Goal: Task Accomplishment & Management: Complete application form

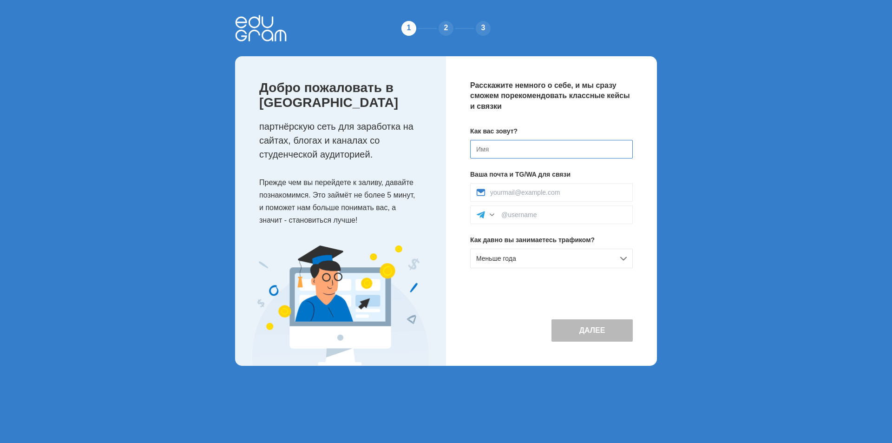
click at [532, 150] on input at bounding box center [551, 149] width 163 height 19
type input "Samo"
click at [542, 195] on input at bounding box center [558, 192] width 137 height 7
type input "[EMAIL_ADDRESS][PERSON_NAME][DOMAIN_NAME]"
click at [547, 255] on div "Меньше года" at bounding box center [551, 258] width 163 height 20
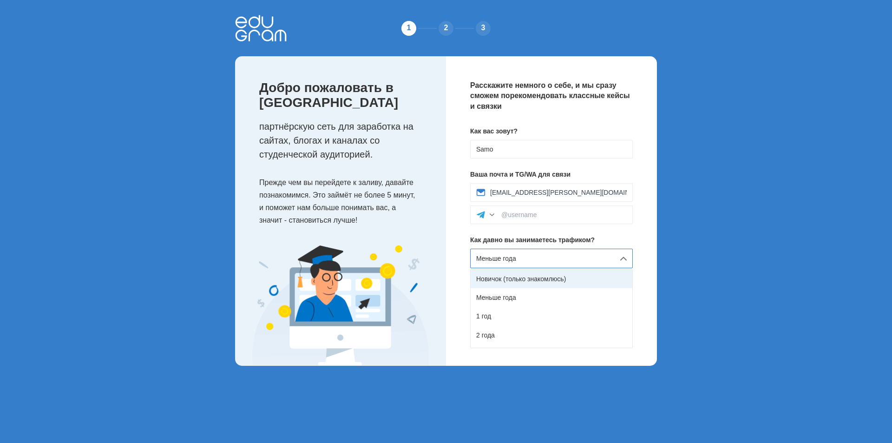
click at [532, 279] on div "Новичок (только знакомлюсь)" at bounding box center [552, 278] width 162 height 19
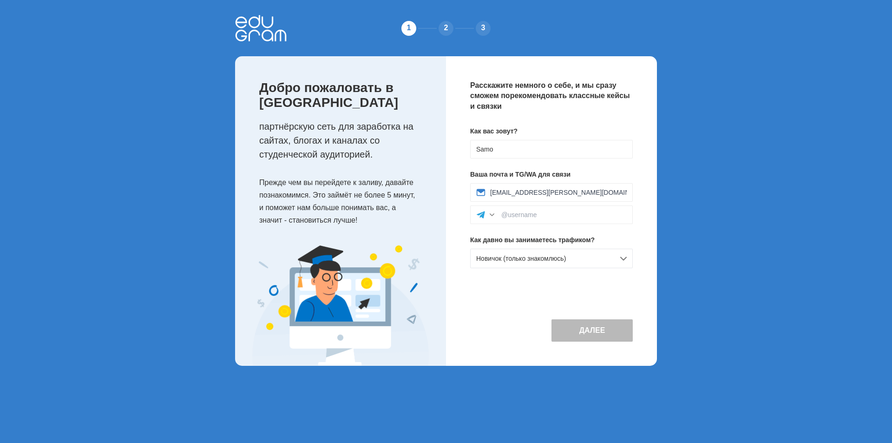
click at [574, 327] on button "Далее" at bounding box center [591, 330] width 81 height 22
click at [537, 216] on input at bounding box center [563, 214] width 125 height 7
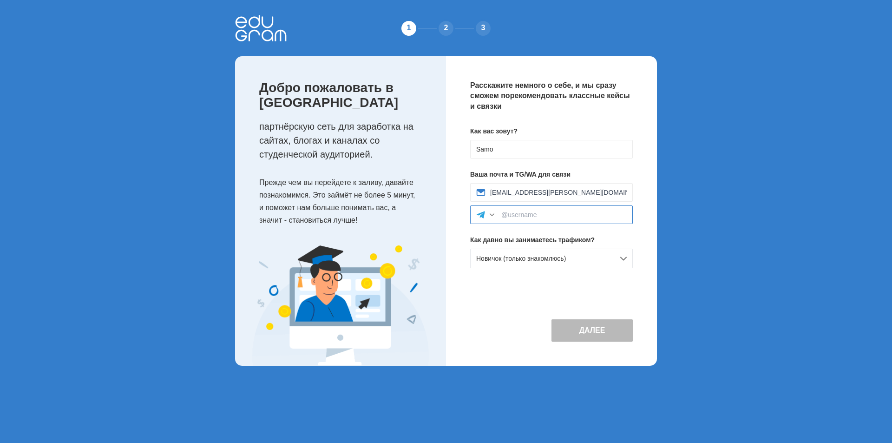
click at [536, 216] on input at bounding box center [563, 214] width 125 height 7
type input "samo"
click at [600, 327] on button "Далее" at bounding box center [591, 330] width 81 height 22
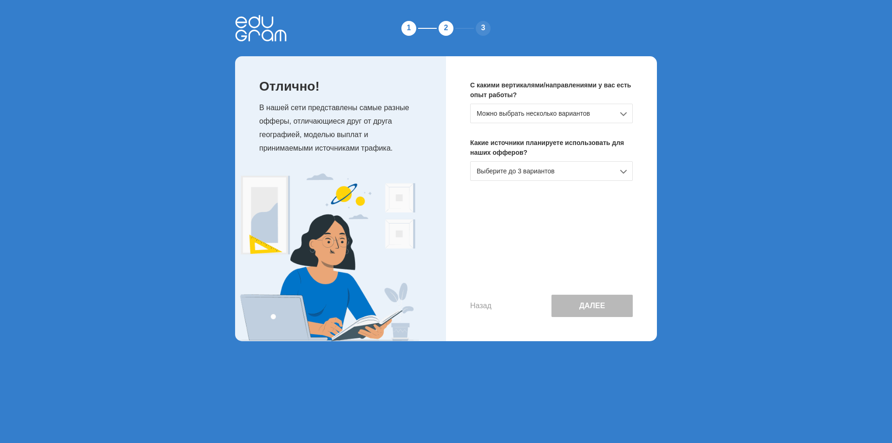
click at [536, 114] on div "Можно выбрать несколько вариантов" at bounding box center [551, 114] width 163 height 20
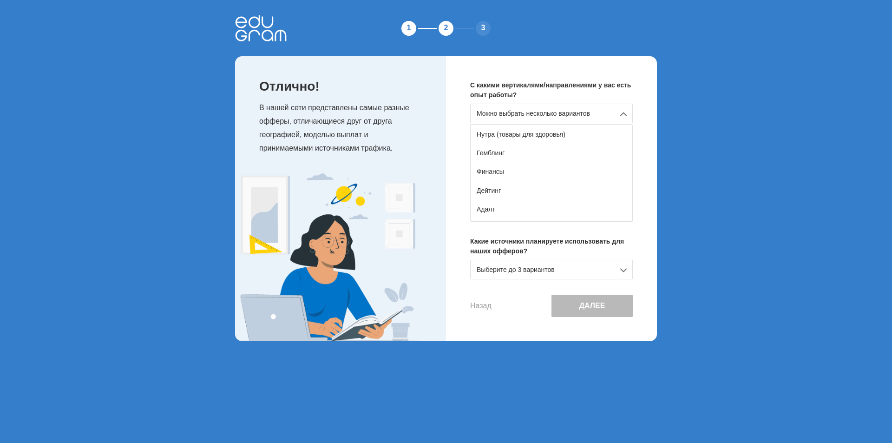
scroll to position [46, 0]
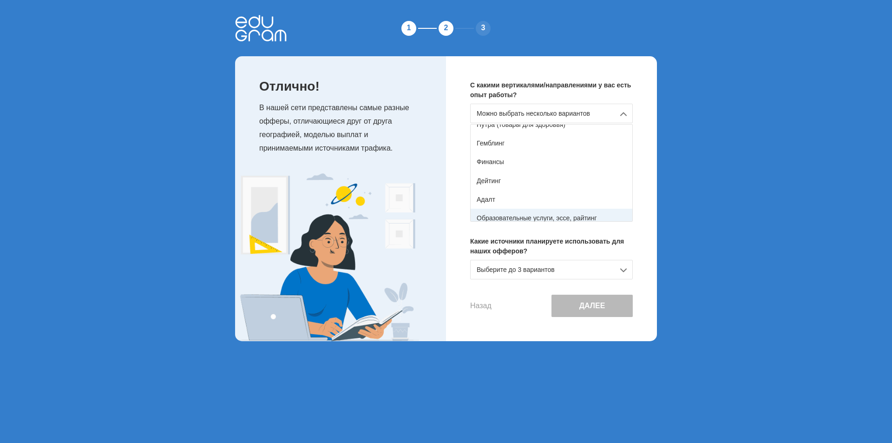
click at [535, 217] on div "Образовательные услуги, эссе, райтинг" at bounding box center [552, 218] width 162 height 19
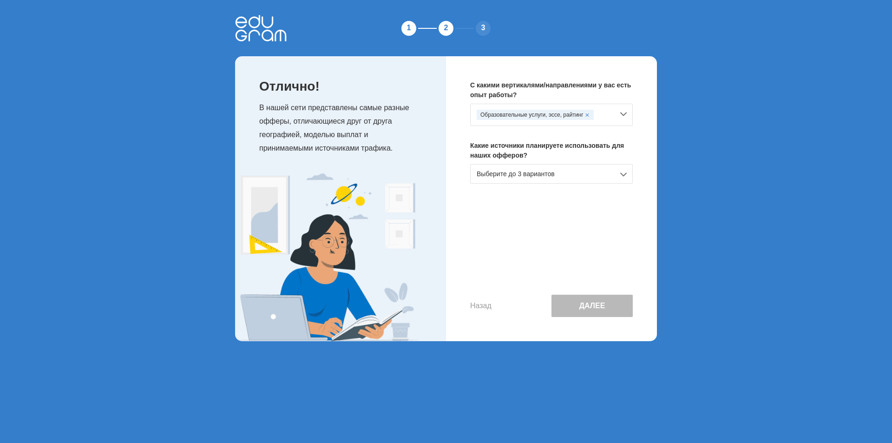
click at [542, 178] on div "Выберите до 3 вариантов" at bounding box center [551, 174] width 163 height 20
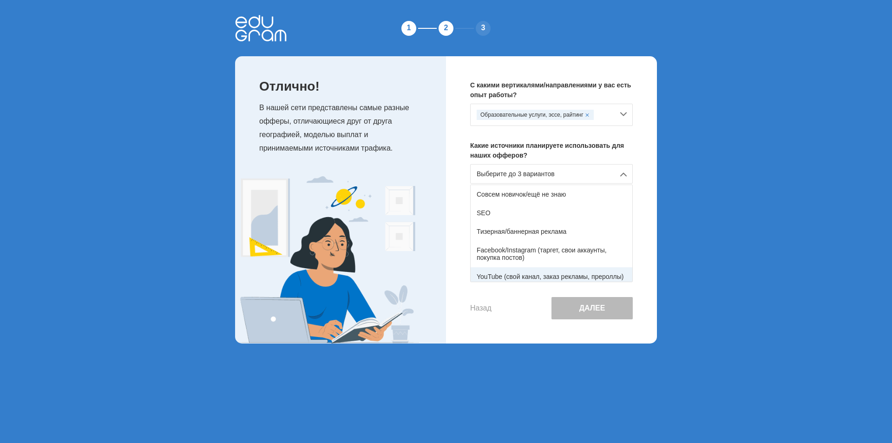
click at [560, 274] on div "YouTube (свой канал, заказ рекламы, прероллы)" at bounding box center [552, 276] width 162 height 19
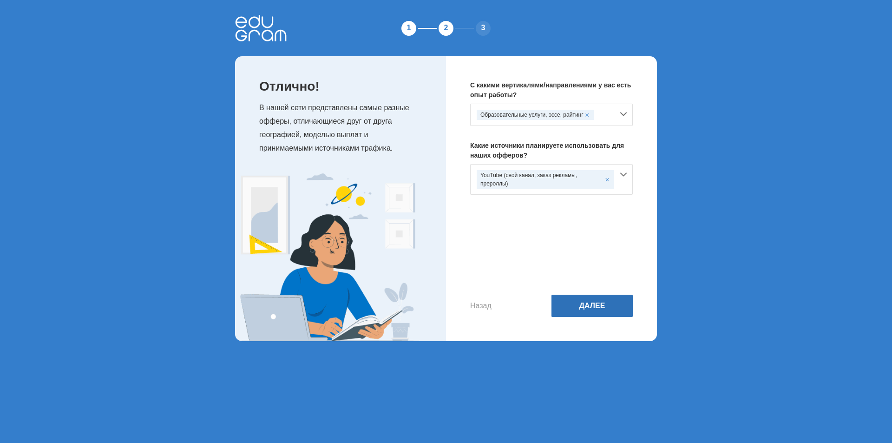
click at [581, 308] on button "Далее" at bounding box center [591, 305] width 81 height 22
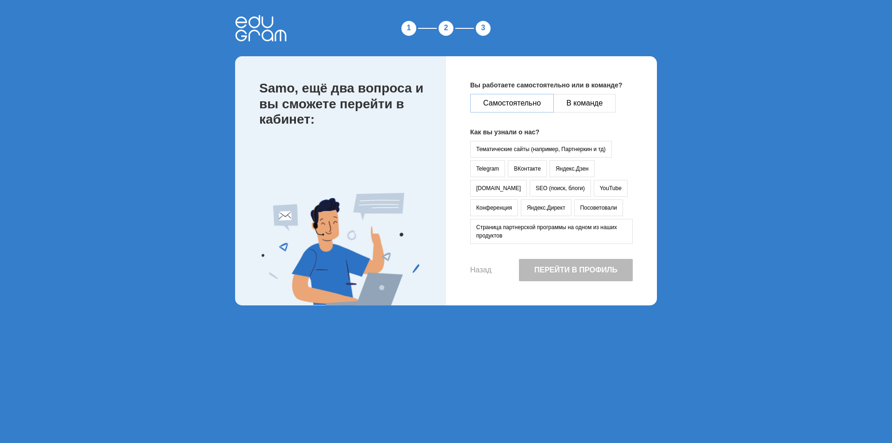
click at [510, 102] on button "Самостоятельно" at bounding box center [512, 103] width 84 height 19
click at [594, 190] on button "YouTube" at bounding box center [611, 188] width 34 height 17
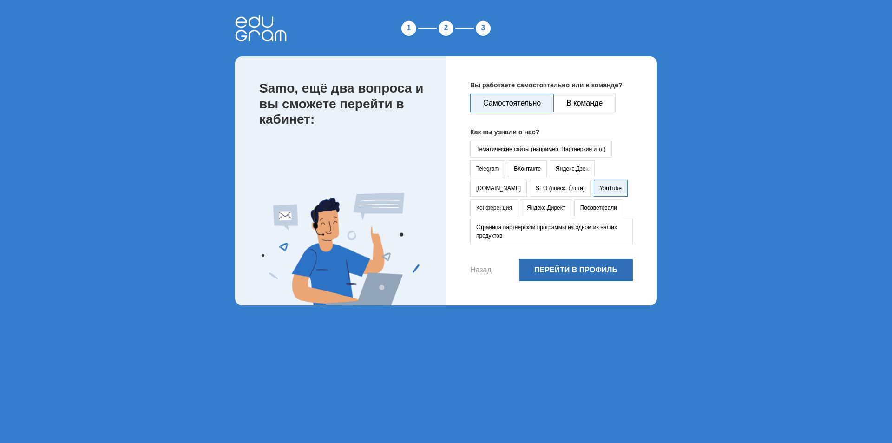
click at [577, 268] on button "Перейти в профиль" at bounding box center [576, 270] width 114 height 22
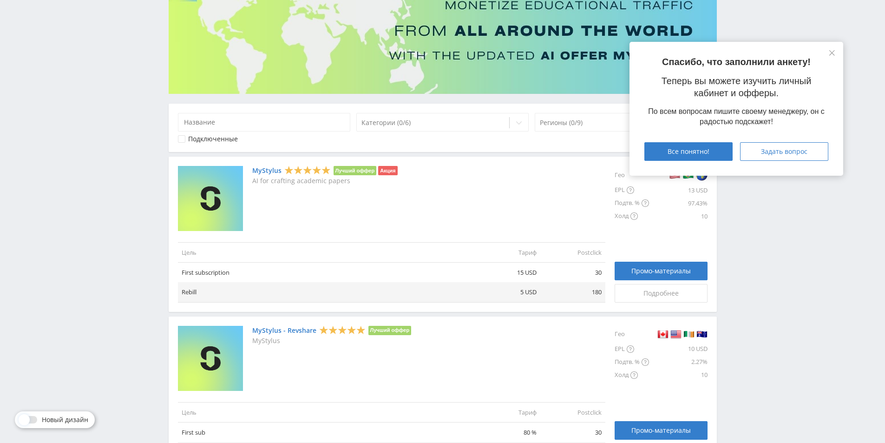
scroll to position [94, 0]
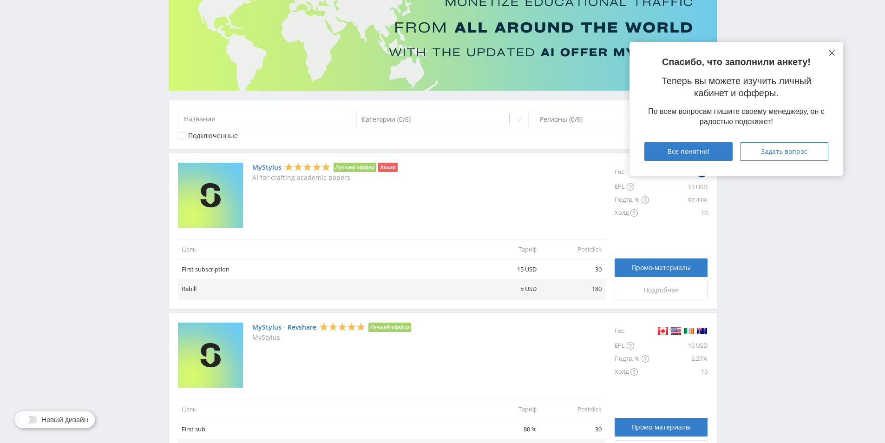
drag, startPoint x: 830, startPoint y: 50, endPoint x: 877, endPoint y: 62, distance: 49.5
click at [830, 50] on button at bounding box center [831, 52] width 7 height 7
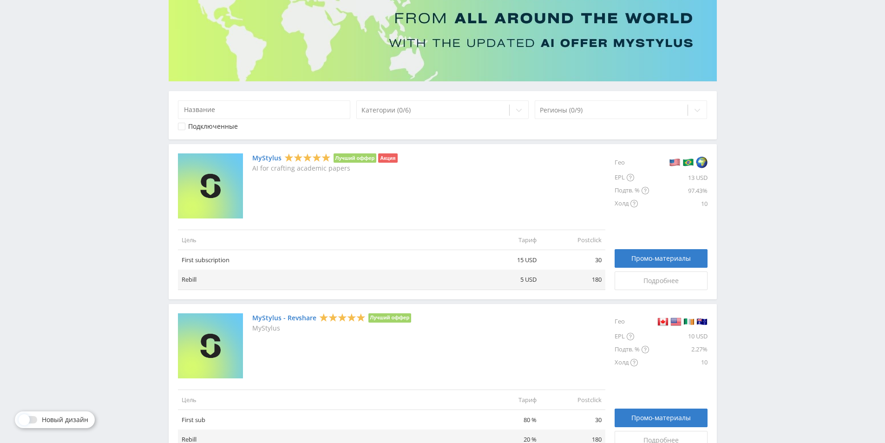
scroll to position [67, 0]
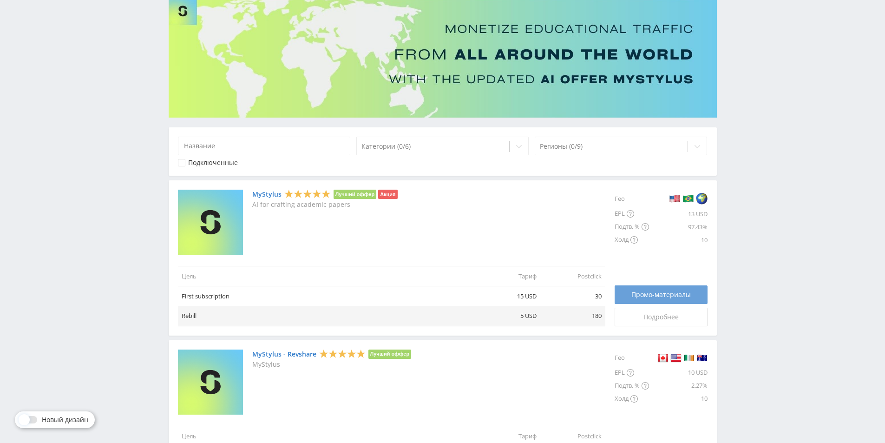
click at [658, 297] on span "Промо-материалы" at bounding box center [660, 294] width 59 height 7
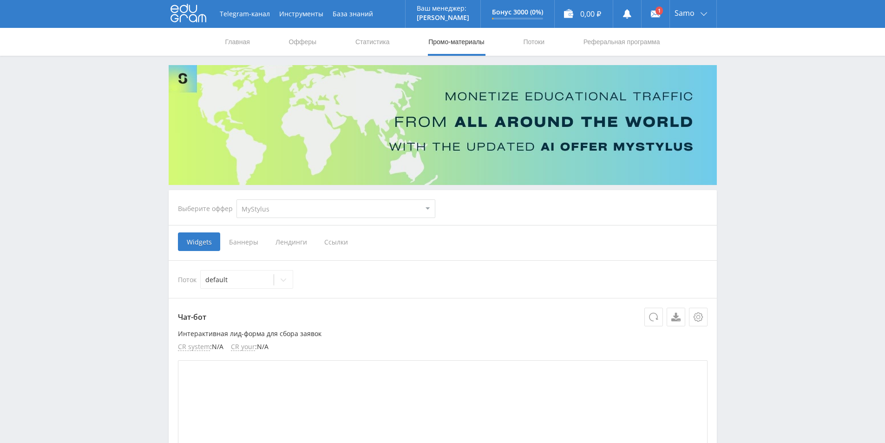
click at [340, 238] on span "Ссылки" at bounding box center [335, 241] width 41 height 19
click at [0, 0] on input "Ссылки" at bounding box center [0, 0] width 0 height 0
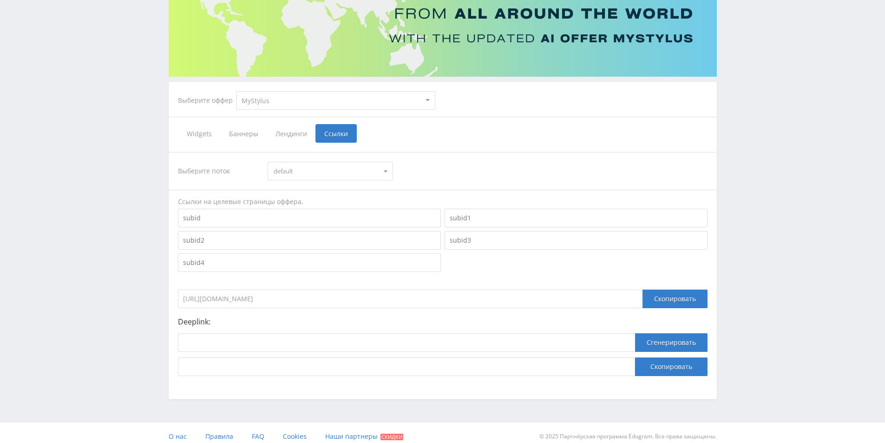
scroll to position [116, 0]
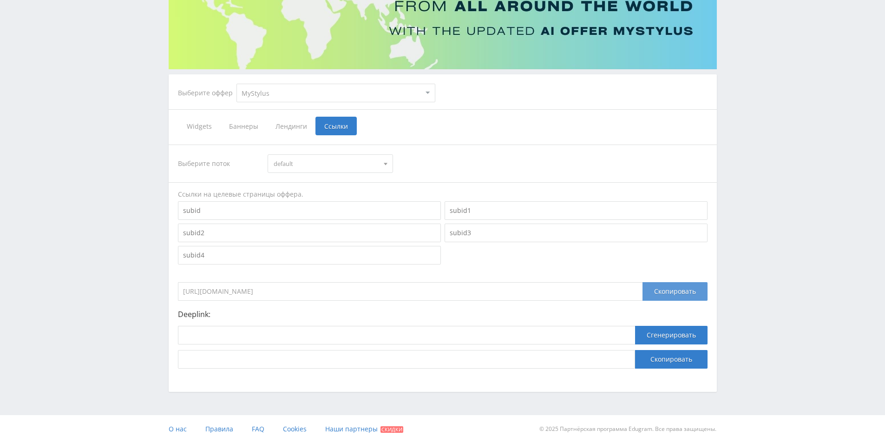
click at [674, 291] on div "Скопировать" at bounding box center [674, 291] width 65 height 19
click at [333, 280] on div "[URL][DOMAIN_NAME] Скопировать" at bounding box center [443, 288] width 530 height 23
drag, startPoint x: 327, startPoint y: 290, endPoint x: 183, endPoint y: 287, distance: 143.1
click at [183, 287] on input "[URL][DOMAIN_NAME]" at bounding box center [410, 291] width 464 height 19
